Goal: Find specific page/section: Find specific page/section

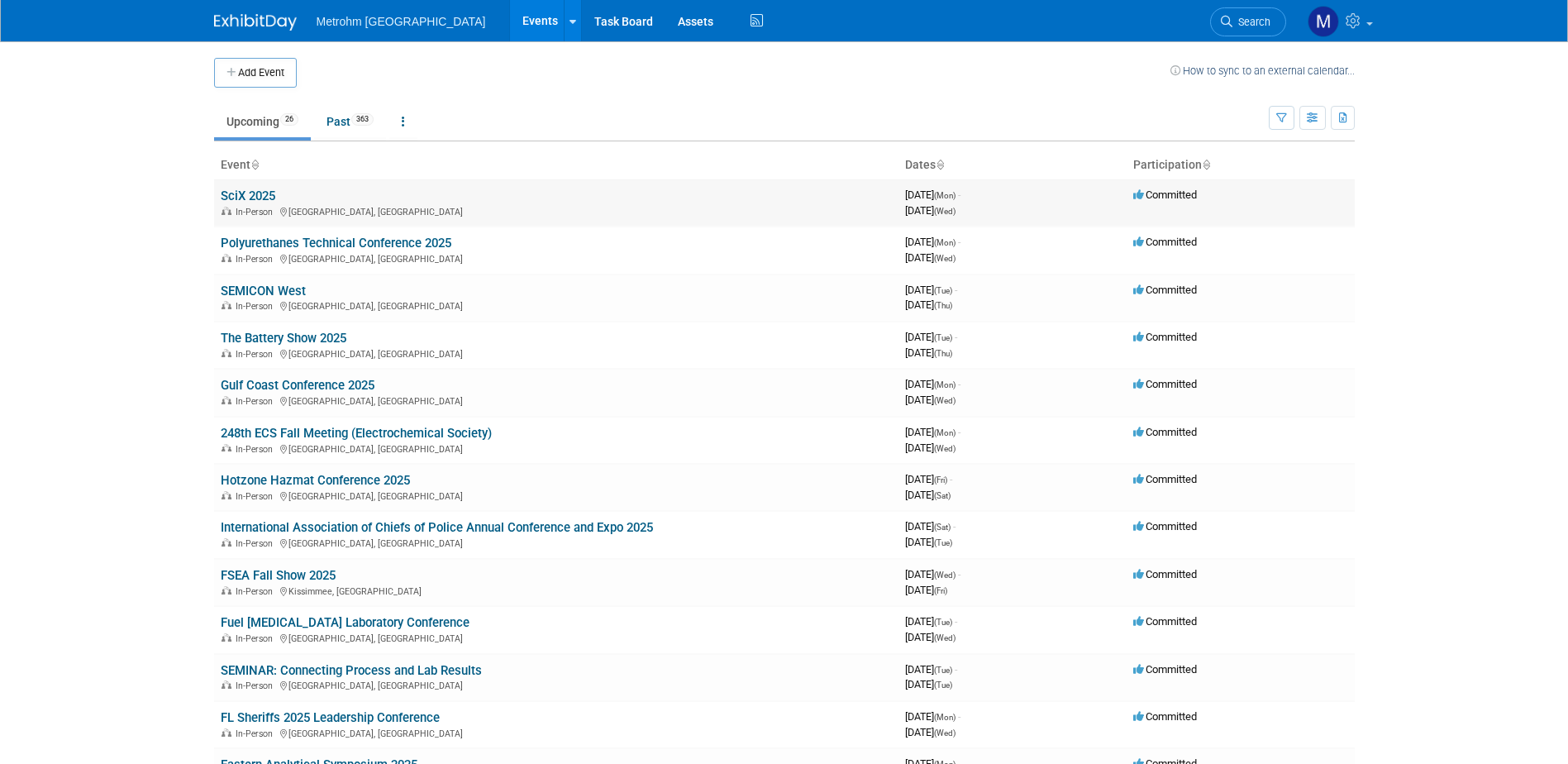
click at [250, 191] on link "SciX 2025" at bounding box center [248, 196] width 55 height 15
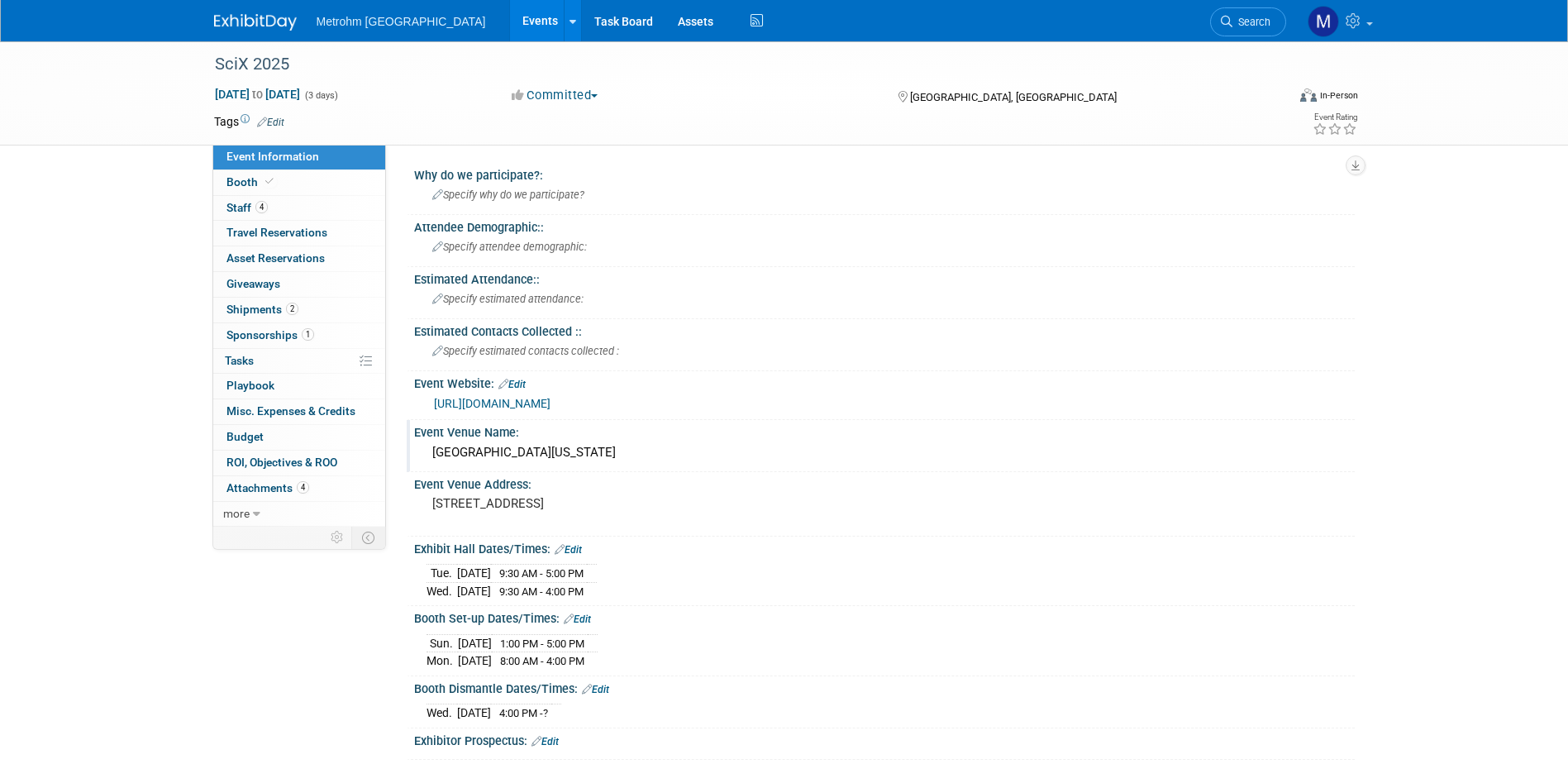
click at [452, 448] on div "[GEOGRAPHIC_DATA][US_STATE]" at bounding box center [884, 452] width 916 height 25
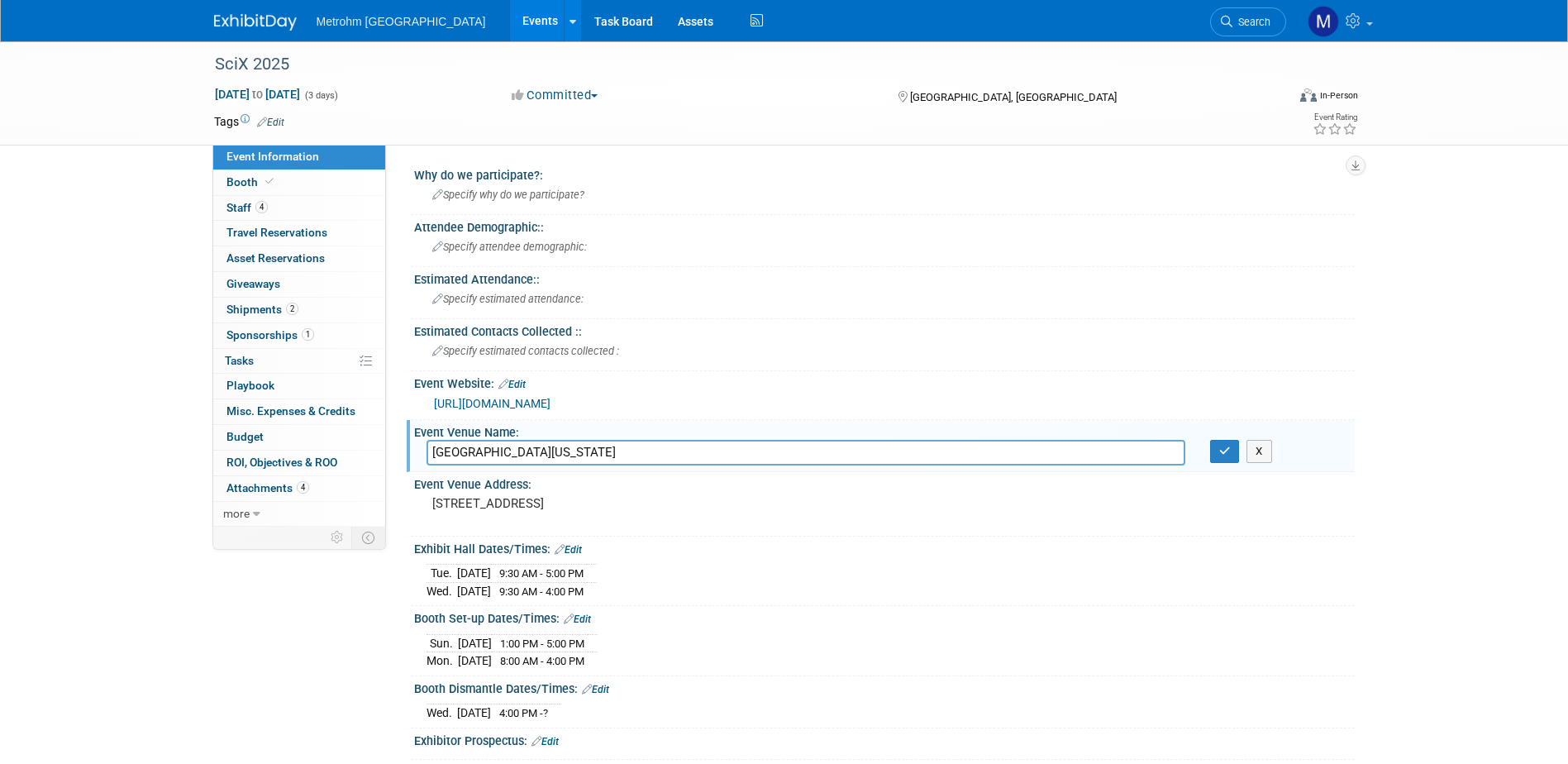
click at [452, 448] on input "[GEOGRAPHIC_DATA][US_STATE]" at bounding box center [806, 452] width 759 height 25
click at [1257, 465] on div "[GEOGRAPHIC_DATA][US_STATE] X" at bounding box center [885, 452] width 941 height 25
click at [1261, 454] on button "X" at bounding box center [1259, 451] width 25 height 24
